Goal: Task Accomplishment & Management: Manage account settings

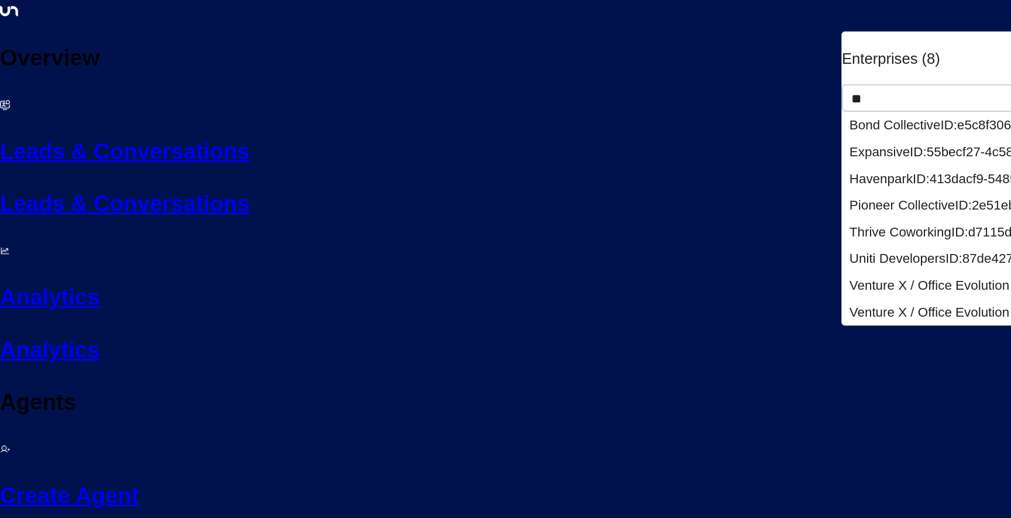
type input "***"
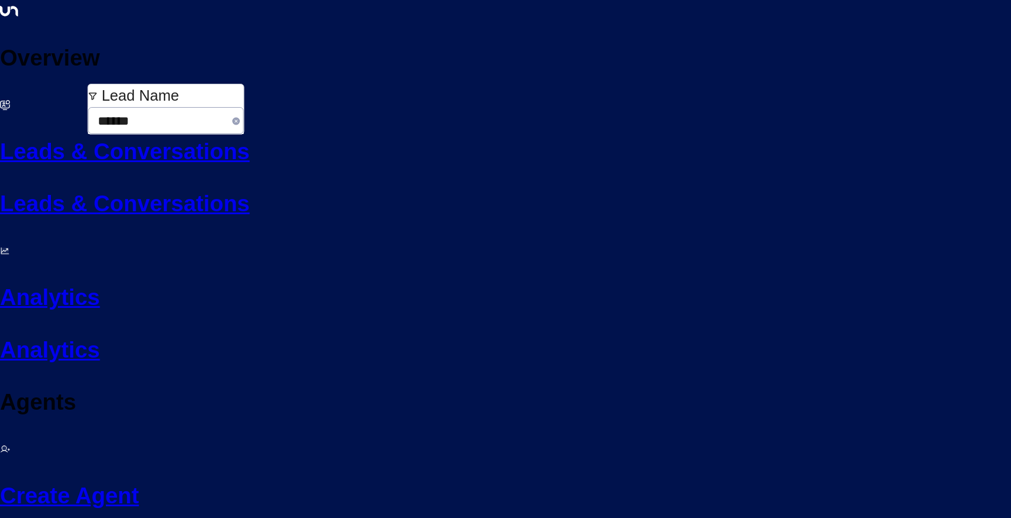
type input "******"
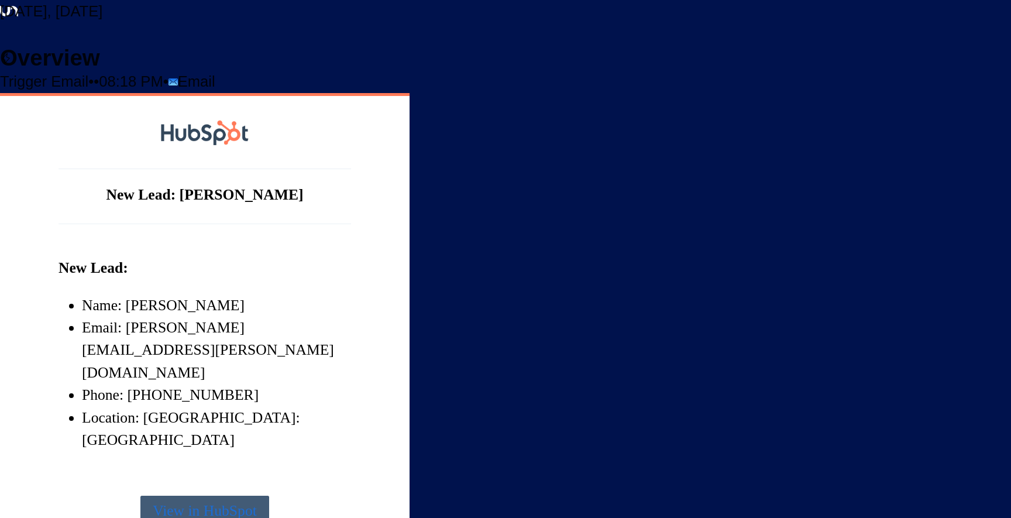
scroll to position [1071, 0]
